Goal: Navigation & Orientation: Find specific page/section

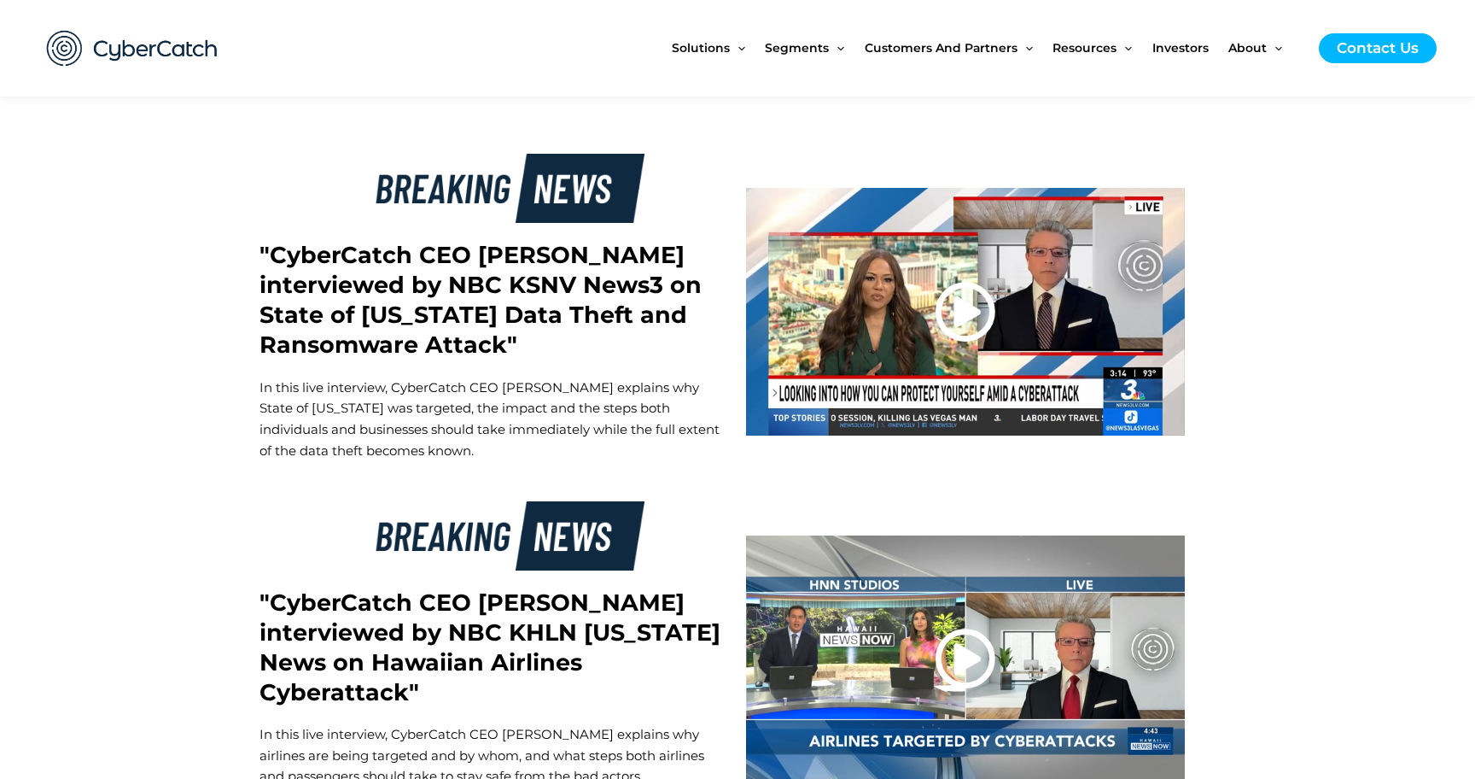
scroll to position [3047, 0]
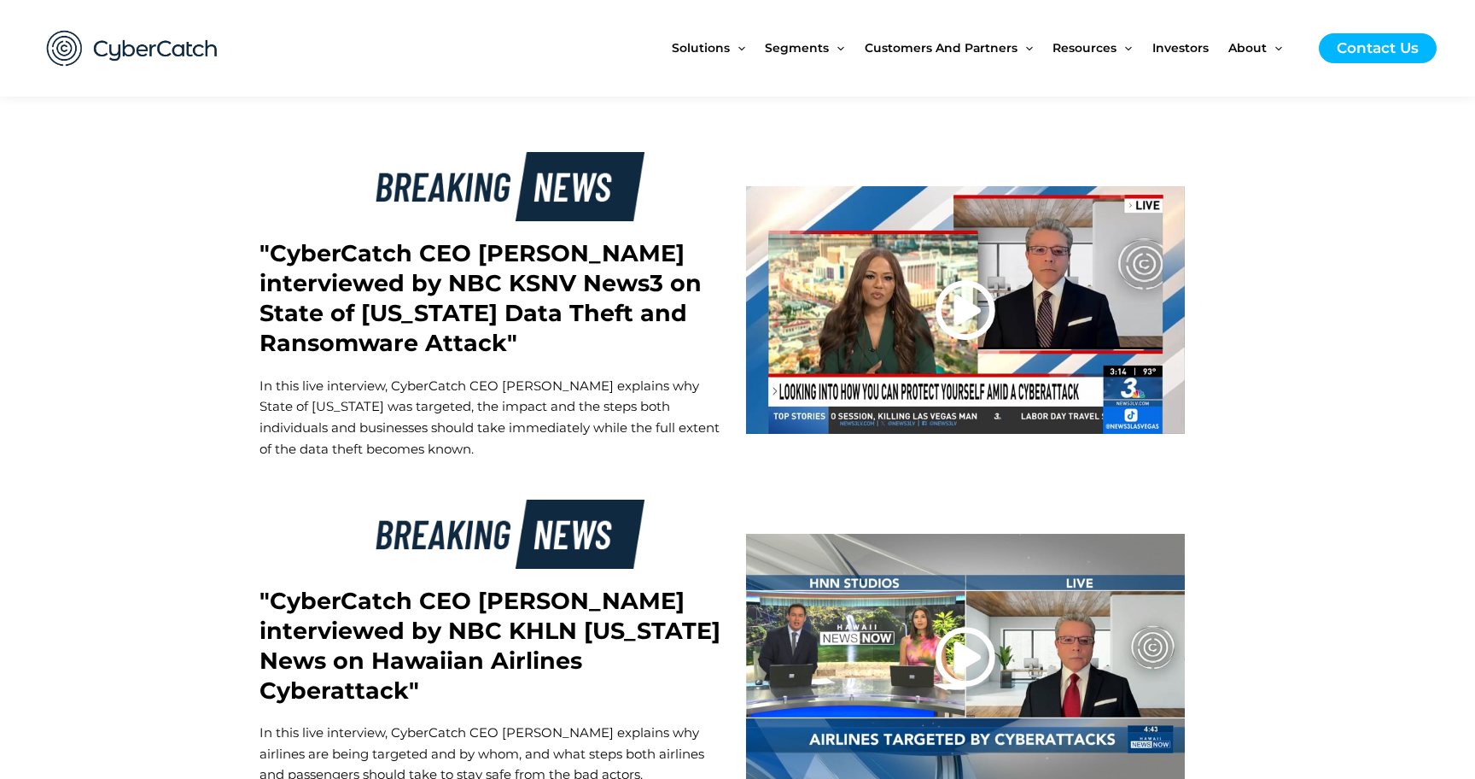
click at [963, 305] on icon at bounding box center [965, 309] width 61 height 61
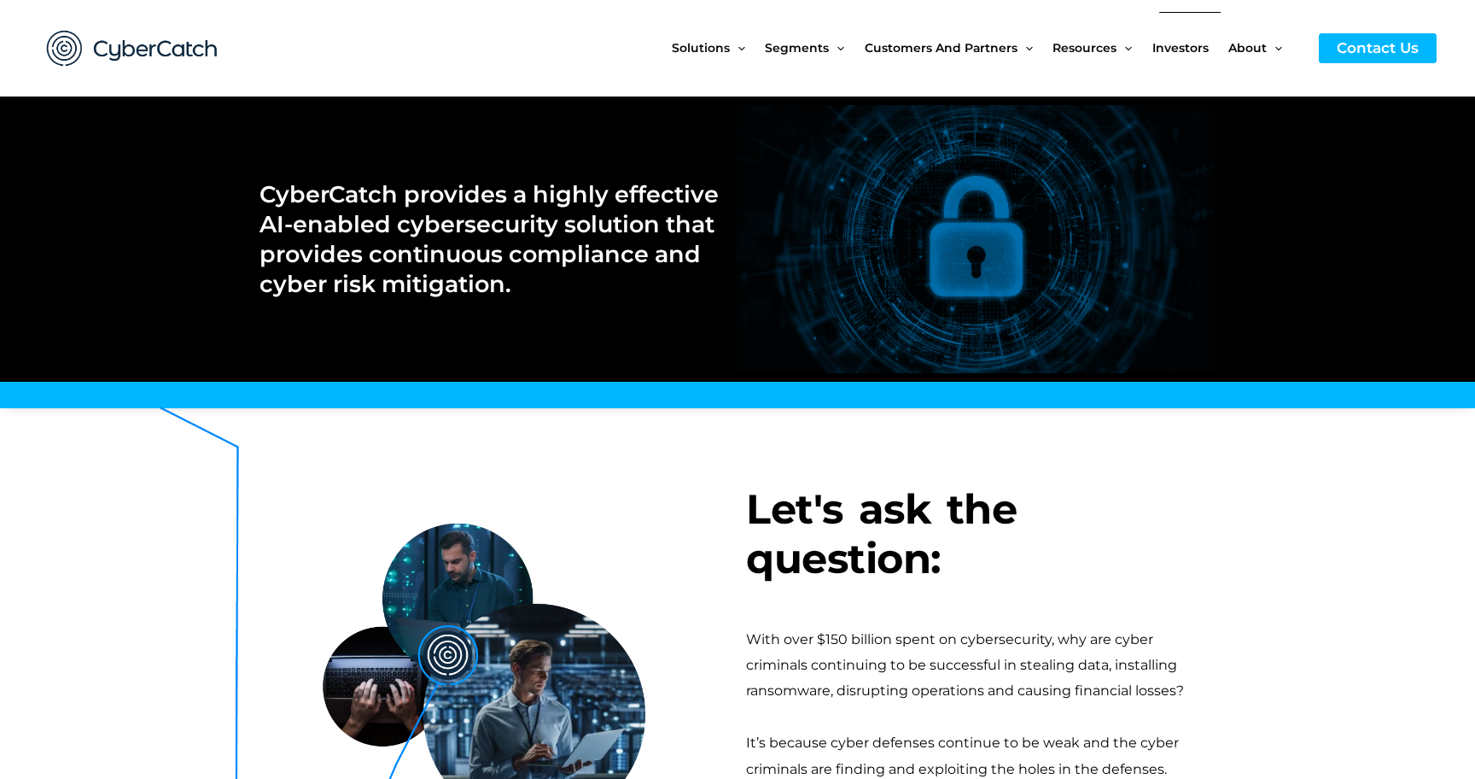
click at [1188, 52] on span "Investors" at bounding box center [1180, 48] width 56 height 72
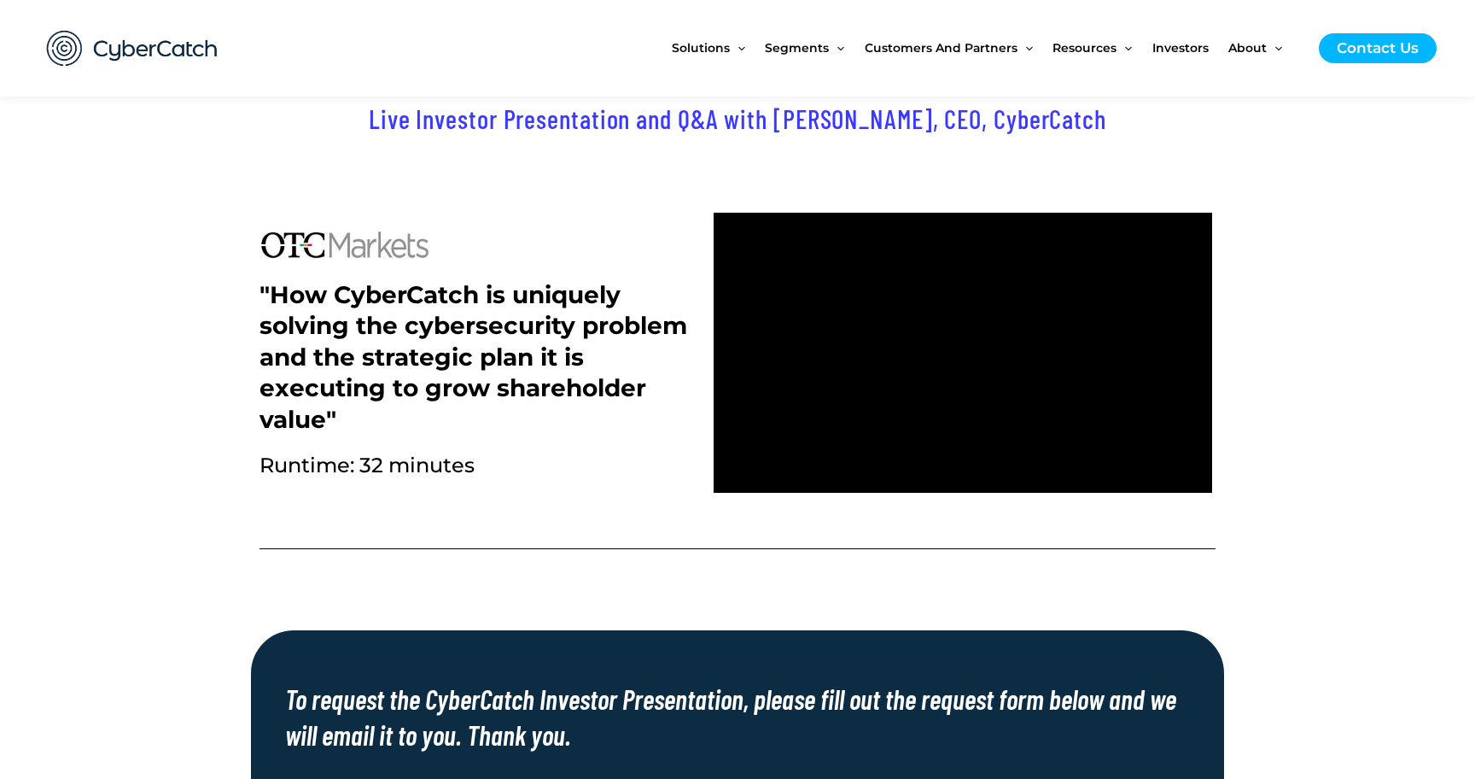
scroll to position [625, 0]
